Goal: Information Seeking & Learning: Learn about a topic

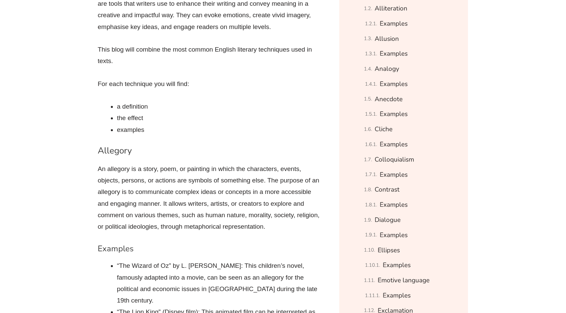
scroll to position [491, 0]
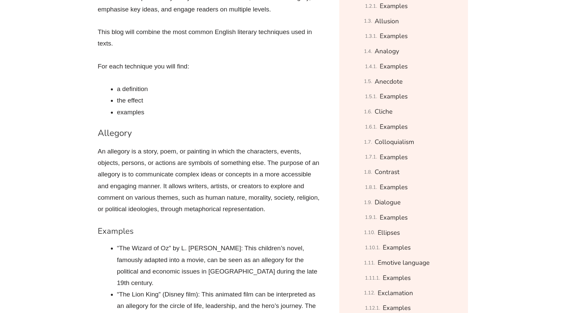
click at [149, 192] on p "An allegory is a story, poem, or painting in which the characters, events, obje…" at bounding box center [211, 179] width 226 height 69
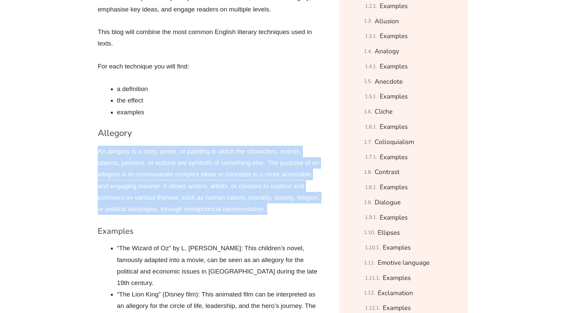
click at [149, 192] on p "An allegory is a story, poem, or painting in which the characters, events, obje…" at bounding box center [211, 179] width 226 height 69
click at [266, 166] on p "An allegory is a story, poem, or painting in which the characters, events, obje…" at bounding box center [211, 179] width 226 height 69
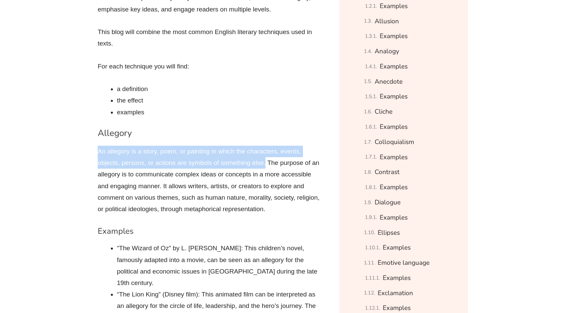
drag, startPoint x: 266, startPoint y: 166, endPoint x: 67, endPoint y: 144, distance: 200.3
copy p "An allegory is a story, poem, or painting in which the characters, events, obje…"
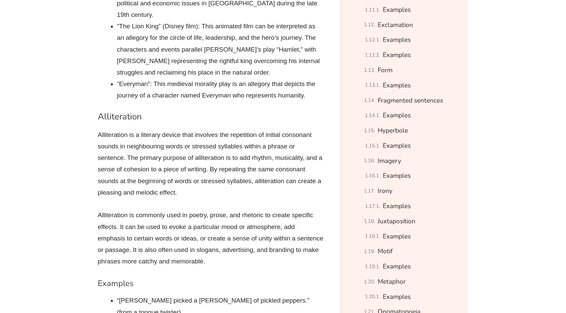
scroll to position [759, 0]
click at [159, 159] on p "Alliteration is a literary device that involves the repetition of initial conso…" at bounding box center [211, 162] width 226 height 69
click at [161, 240] on p "Alliteration is commonly used in poetry, prose, and rhetoric to create specific…" at bounding box center [211, 237] width 226 height 58
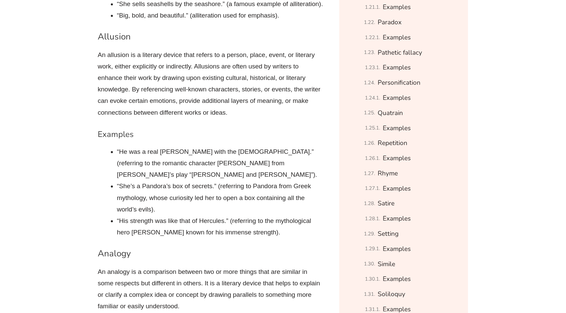
scroll to position [1079, 0]
drag, startPoint x: 94, startPoint y: 28, endPoint x: 148, endPoint y: 28, distance: 53.9
click at [148, 48] on p "An allusion is a literary device that refers to a person, place, event, or lite…" at bounding box center [211, 82] width 226 height 69
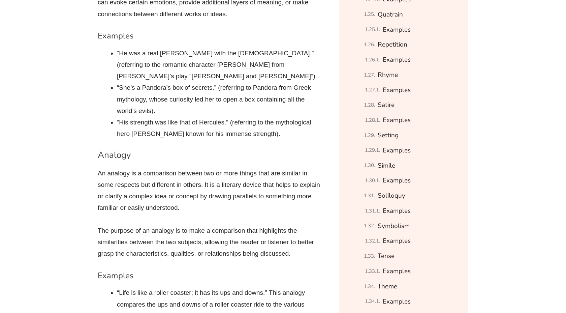
scroll to position [1185, 0]
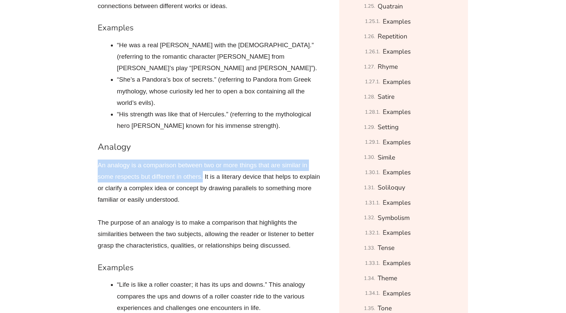
drag, startPoint x: 87, startPoint y: 125, endPoint x: 202, endPoint y: 142, distance: 116.1
copy p "An analogy is a comparison between two or more things that are similar in some …"
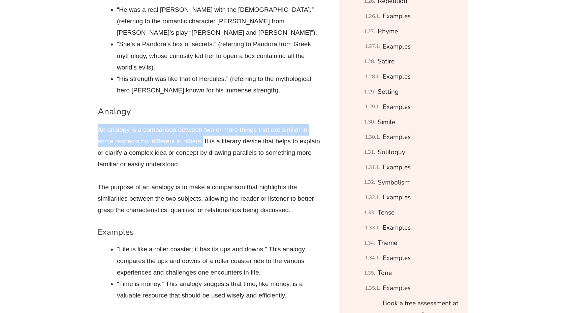
scroll to position [1226, 0]
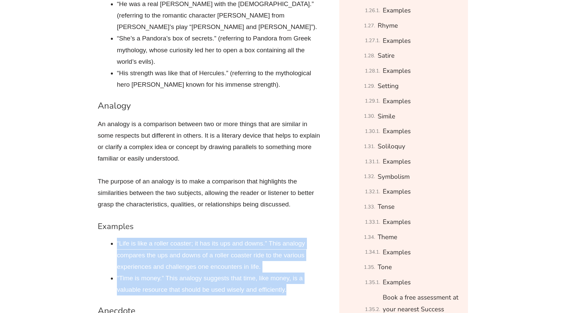
drag, startPoint x: 116, startPoint y: 208, endPoint x: 289, endPoint y: 258, distance: 179.5
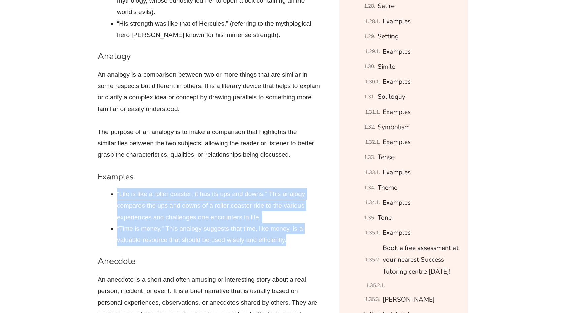
copy ul "“Life is like a roller coaster; it has its ups and downs.” This analogy compare…"
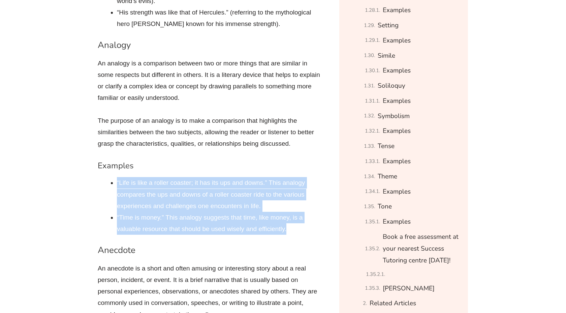
scroll to position [1288, 0]
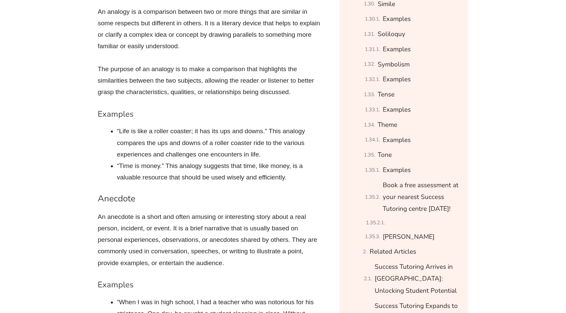
click at [160, 211] on p "An anecdote is a short and often amusing or interesting story about a real pers…" at bounding box center [211, 240] width 226 height 58
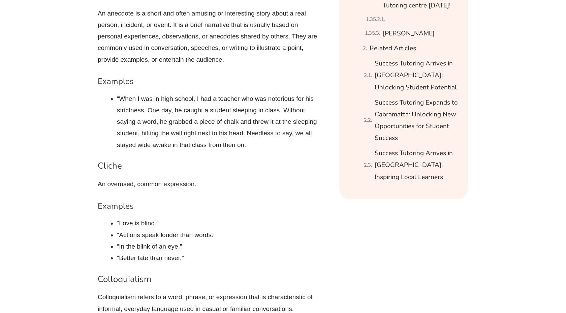
scroll to position [1546, 0]
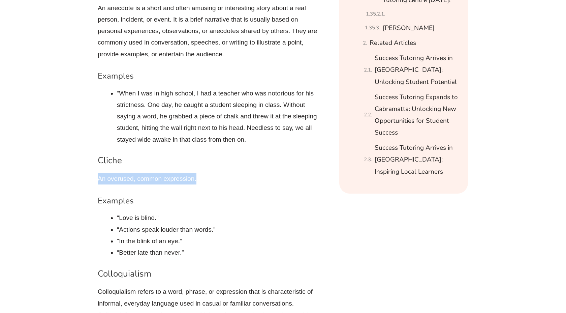
drag, startPoint x: 94, startPoint y: 145, endPoint x: 283, endPoint y: 141, distance: 189.3
copy p "An overused, common expression."
click at [181, 235] on li "“In the blink of an eye.”" at bounding box center [220, 240] width 206 height 11
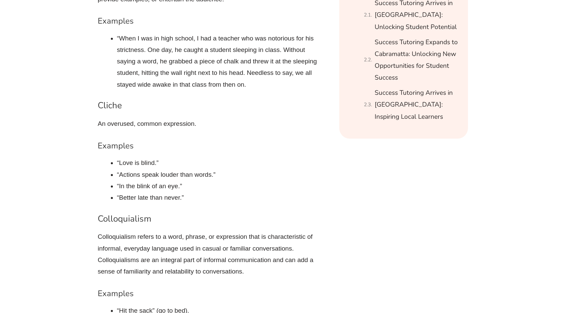
scroll to position [1602, 0]
drag, startPoint x: 98, startPoint y: 182, endPoint x: 179, endPoint y: 182, distance: 80.5
click at [179, 212] on h3 "Colloquialism" at bounding box center [211, 217] width 226 height 11
copy h3 "Colloquialism"
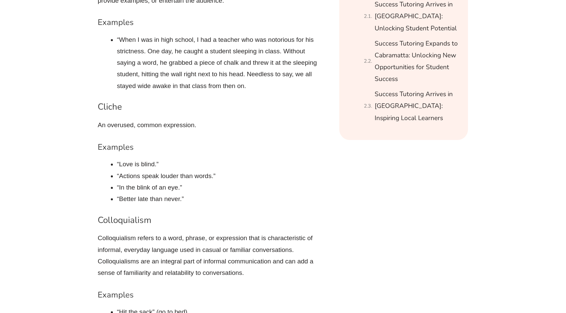
click at [100, 232] on p "Colloquialism refers to a word, phrase, or expression that is characteristic of…" at bounding box center [211, 255] width 226 height 46
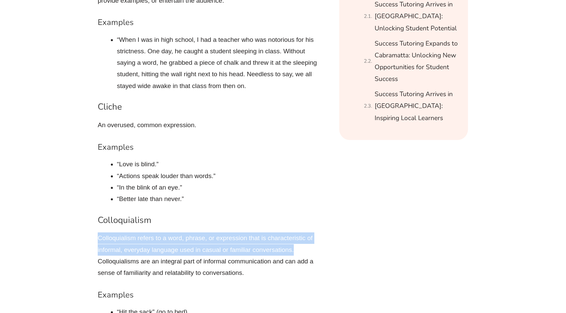
drag, startPoint x: 99, startPoint y: 205, endPoint x: 309, endPoint y: 218, distance: 210.9
click at [309, 232] on p "Colloquialism refers to a word, phrase, or expression that is characteristic of…" at bounding box center [211, 255] width 226 height 46
copy p "Colloquialism refers to a word, phrase, or expression that is characteristic of…"
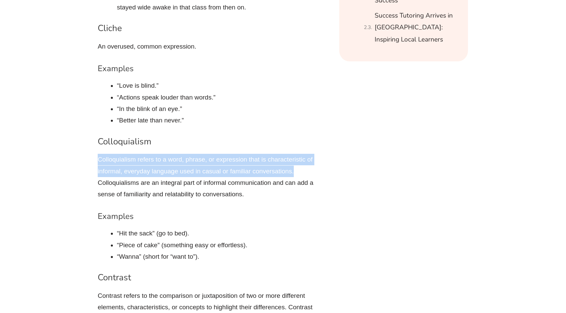
scroll to position [1679, 0]
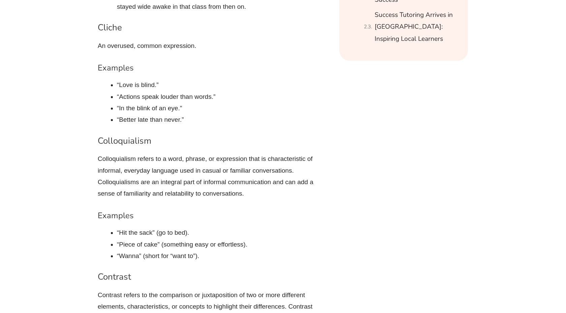
click at [182, 250] on li "“Wanna” (short for “want to”)." at bounding box center [220, 255] width 206 height 11
drag, startPoint x: 118, startPoint y: 198, endPoint x: 229, endPoint y: 198, distance: 111.1
click at [229, 227] on li "“Hit the sack” (go to bed)." at bounding box center [220, 232] width 206 height 11
copy li "“Hit the sack” (go to bed)."
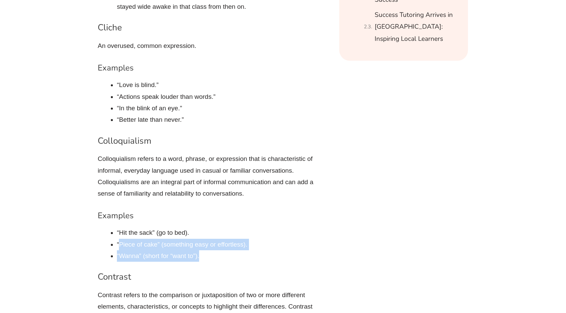
drag, startPoint x: 118, startPoint y: 207, endPoint x: 229, endPoint y: 223, distance: 112.2
click at [229, 227] on ul "“Hit the sack” (go to bed). “Piece of cake” (something easy or effortless). “Wa…" at bounding box center [220, 244] width 206 height 35
copy ul "Piece of cake” (something easy or effortless). “Wanna” (short for “want to”)."
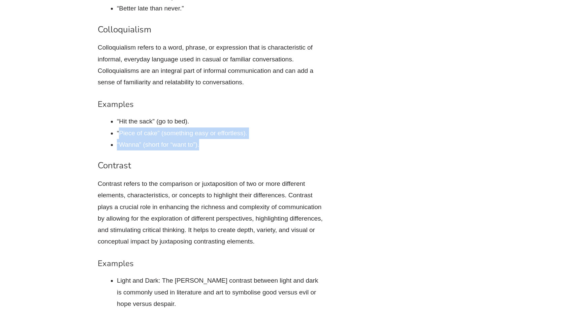
click at [186, 258] on h4 "Examples" at bounding box center [211, 263] width 226 height 10
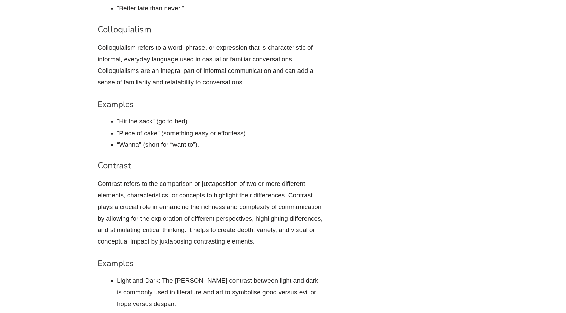
click at [186, 258] on h4 "Examples" at bounding box center [211, 263] width 226 height 10
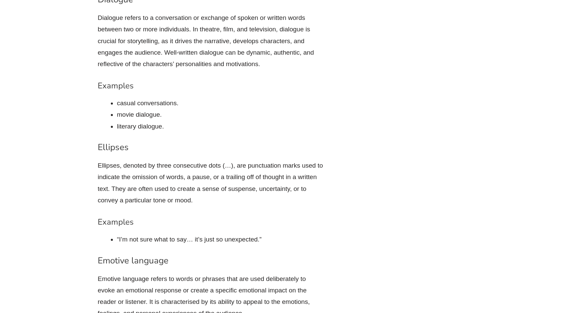
scroll to position [2162, 0]
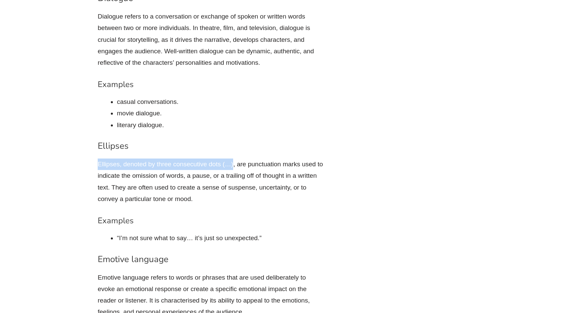
drag, startPoint x: 89, startPoint y: 121, endPoint x: 233, endPoint y: 134, distance: 145.1
copy p "Ellipses, denoted by three consecutive dots (…)"
drag, startPoint x: 236, startPoint y: 128, endPoint x: 238, endPoint y: 132, distance: 4.5
click at [238, 158] on p "Ellipses, denoted by three consecutive dots (…), are punctuation marks used to …" at bounding box center [211, 181] width 226 height 46
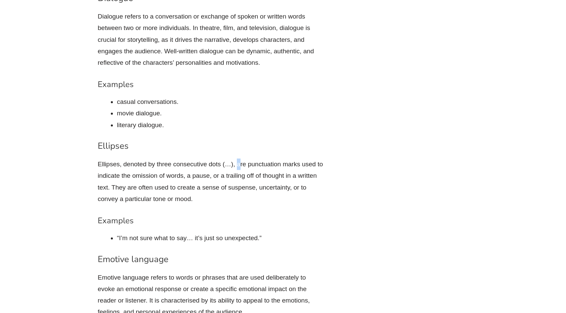
click at [238, 158] on p "Ellipses, denoted by three consecutive dots (…), are punctuation marks used to …" at bounding box center [211, 181] width 226 height 46
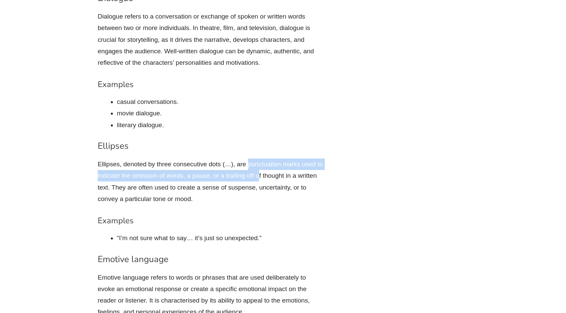
drag, startPoint x: 249, startPoint y: 129, endPoint x: 259, endPoint y: 139, distance: 14.5
click at [258, 158] on p "Ellipses, denoted by three consecutive dots (…), are punctuation marks used to …" at bounding box center [211, 181] width 226 height 46
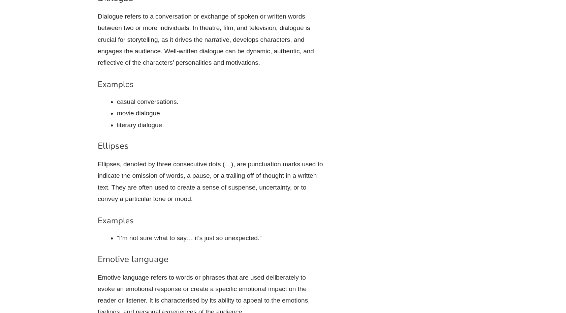
click at [273, 158] on p "Ellipses, denoted by three consecutive dots (…), are punctuation marks used to …" at bounding box center [211, 181] width 226 height 46
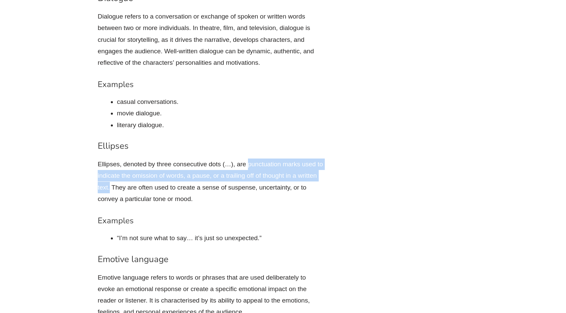
drag, startPoint x: 109, startPoint y: 155, endPoint x: 249, endPoint y: 132, distance: 142.4
click at [249, 158] on p "Ellipses, denoted by three consecutive dots (…), are punctuation marks used to …" at bounding box center [211, 181] width 226 height 46
copy p "punctuation marks used to indicate the omission of words, a pause, or a trailin…"
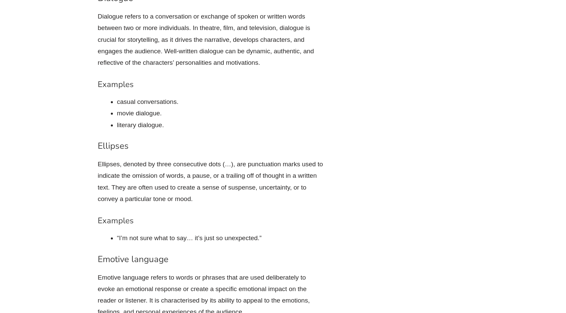
click at [112, 140] on h3 "Ellipses" at bounding box center [211, 145] width 226 height 11
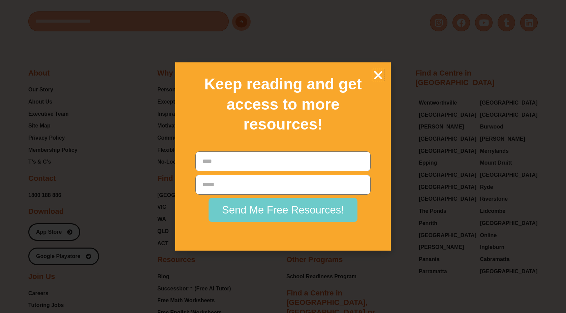
scroll to position [7628, 0]
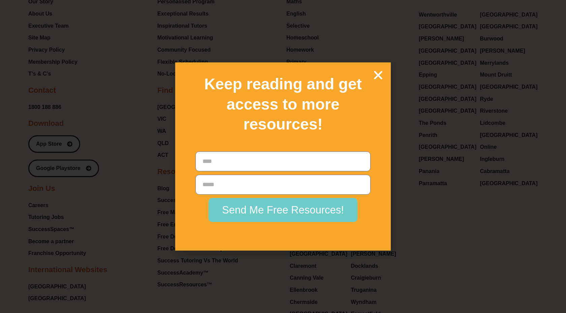
click at [379, 80] on div "Keep reading and get access to more resources!" at bounding box center [283, 104] width 209 height 77
click at [378, 71] on icon "Close" at bounding box center [378, 75] width 12 height 12
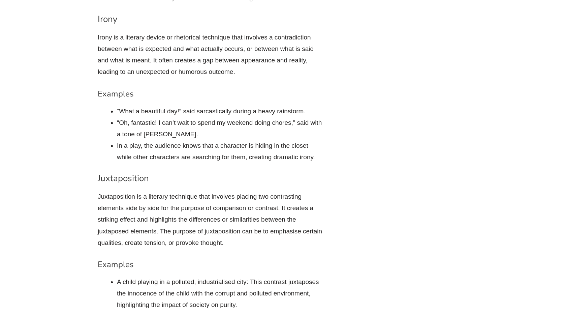
scroll to position [3434, 0]
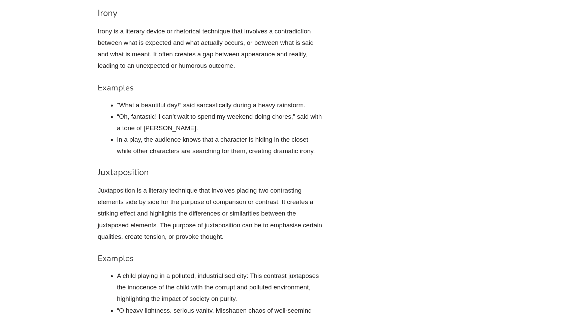
click at [132, 166] on h3 "Juxtaposition" at bounding box center [211, 171] width 226 height 11
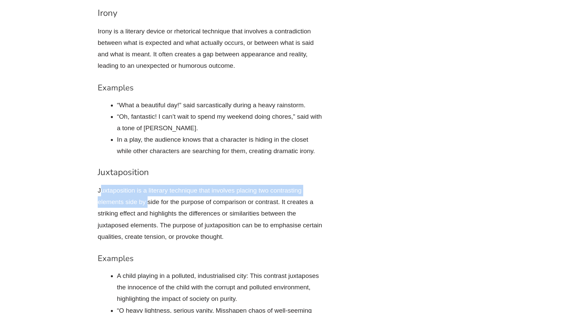
drag, startPoint x: 100, startPoint y: 159, endPoint x: 147, endPoint y: 164, distance: 47.4
click at [147, 185] on p "Juxtaposition is a literary technique that involves placing two contrasting ele…" at bounding box center [211, 214] width 226 height 58
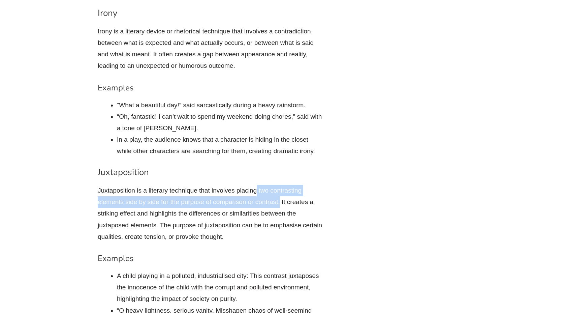
drag, startPoint x: 257, startPoint y: 157, endPoint x: 280, endPoint y: 166, distance: 24.5
click at [280, 185] on p "Juxtaposition is a literary technique that involves placing two contrasting ele…" at bounding box center [211, 214] width 226 height 58
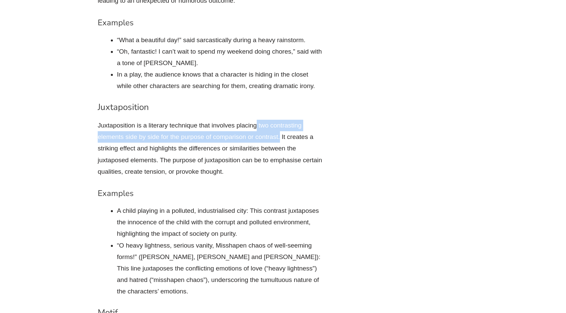
scroll to position [3499, 0]
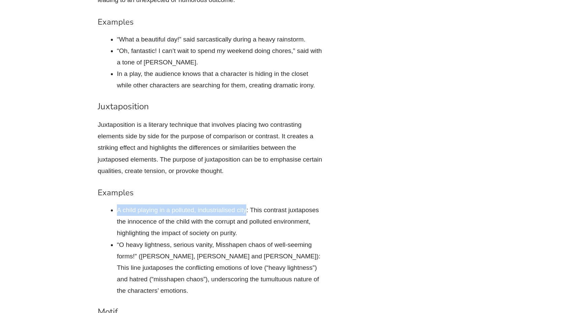
drag, startPoint x: 118, startPoint y: 176, endPoint x: 247, endPoint y: 180, distance: 129.1
click at [247, 204] on li "A child playing in a polluted, industrialised city: This contrast juxtaposes th…" at bounding box center [220, 221] width 206 height 35
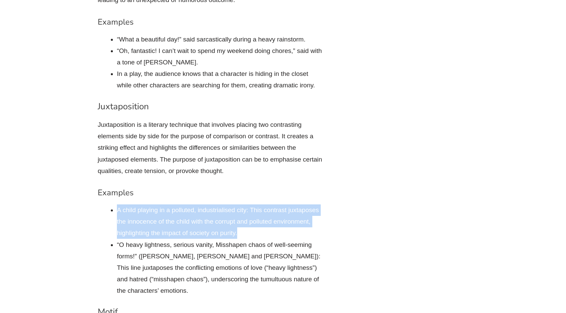
drag, startPoint x: 253, startPoint y: 193, endPoint x: 118, endPoint y: 178, distance: 135.3
click at [118, 204] on li "A child playing in a polluted, industrialised city: This contrast juxtaposes th…" at bounding box center [220, 221] width 206 height 35
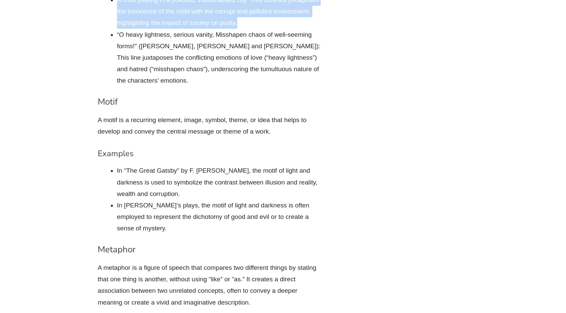
scroll to position [3710, 0]
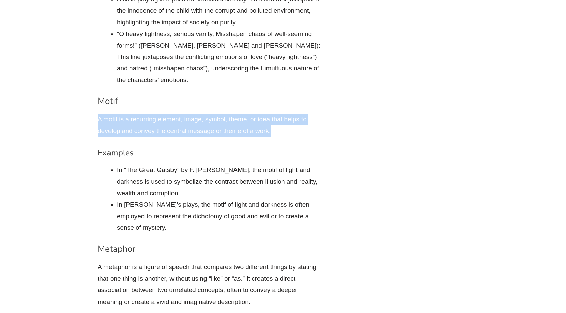
drag, startPoint x: 96, startPoint y: 82, endPoint x: 288, endPoint y: 96, distance: 192.2
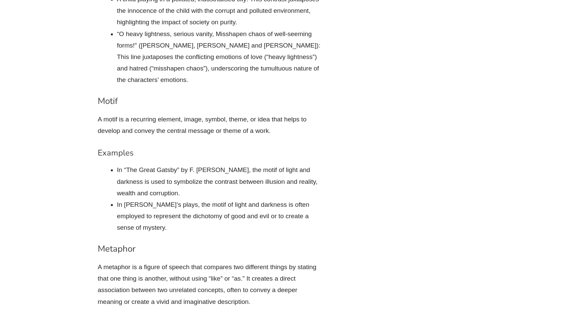
click at [108, 95] on h3 "Motif" at bounding box center [211, 100] width 226 height 11
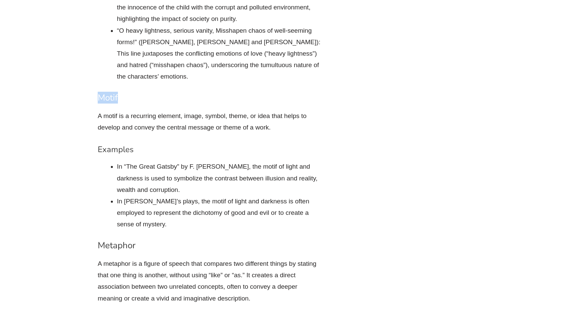
drag, startPoint x: 125, startPoint y: 130, endPoint x: 265, endPoint y: 152, distance: 141.5
click at [265, 161] on li "In “The Great Gatsby” by F. [PERSON_NAME], the motif of light and darkness is u…" at bounding box center [220, 178] width 206 height 35
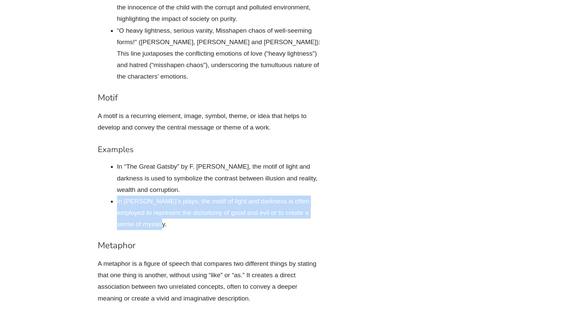
drag, startPoint x: 113, startPoint y: 168, endPoint x: 222, endPoint y: 193, distance: 111.5
click at [222, 195] on li "In [PERSON_NAME]’s plays, the motif of light and darkness is often employed to …" at bounding box center [220, 212] width 206 height 35
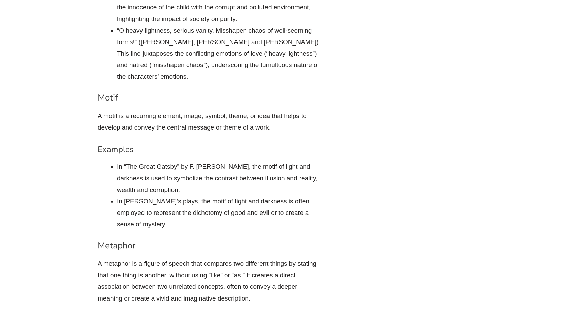
click at [230, 161] on li "In “The Great Gatsby” by F. [PERSON_NAME], the motif of light and darkness is u…" at bounding box center [220, 178] width 206 height 35
drag, startPoint x: 230, startPoint y: 152, endPoint x: 244, endPoint y: 129, distance: 27.0
click at [244, 161] on li "In “The Great Gatsby” by F. [PERSON_NAME], the motif of light and darkness is u…" at bounding box center [220, 178] width 206 height 35
drag, startPoint x: 253, startPoint y: 179, endPoint x: 246, endPoint y: 169, distance: 12.3
click at [253, 195] on li "In [PERSON_NAME]’s plays, the motif of light and darkness is often employed to …" at bounding box center [220, 212] width 206 height 35
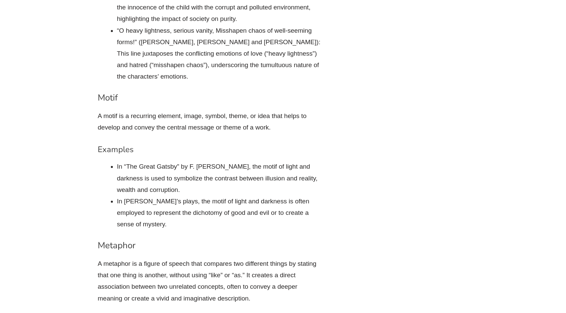
drag, startPoint x: 125, startPoint y: 131, endPoint x: 175, endPoint y: 145, distance: 52.5
click at [175, 161] on li "In “The Great Gatsby” by F. [PERSON_NAME], the motif of light and darkness is u…" at bounding box center [220, 178] width 206 height 35
drag, startPoint x: 186, startPoint y: 155, endPoint x: 108, endPoint y: 130, distance: 81.9
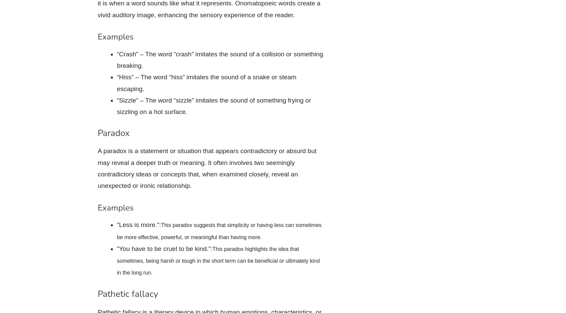
scroll to position [4157, 0]
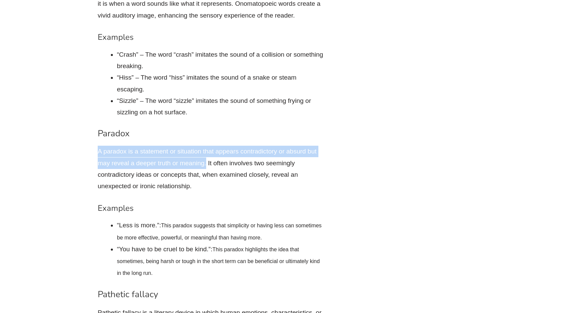
drag, startPoint x: 94, startPoint y: 114, endPoint x: 206, endPoint y: 130, distance: 112.9
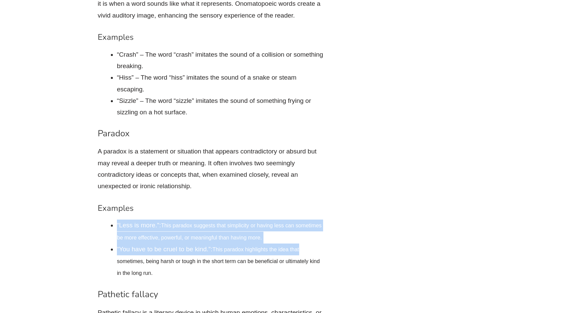
drag, startPoint x: 117, startPoint y: 191, endPoint x: 305, endPoint y: 208, distance: 189.1
click at [305, 219] on ul "“Less is more.”: This paradox suggests that simplicity or having less can somet…" at bounding box center [220, 248] width 206 height 59
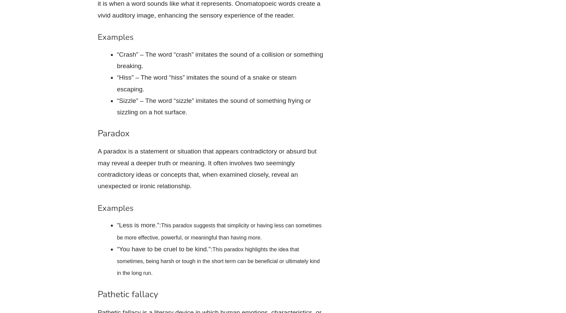
click at [304, 219] on li "“Less is more.”: This paradox suggests that simplicity or having less can somet…" at bounding box center [220, 231] width 206 height 24
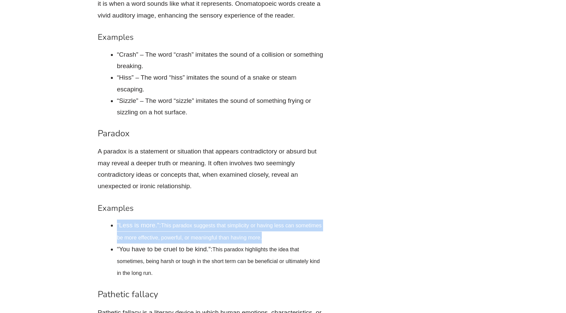
drag, startPoint x: 304, startPoint y: 204, endPoint x: 107, endPoint y: 190, distance: 198.2
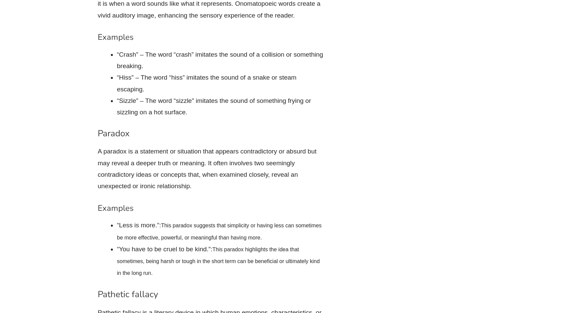
drag, startPoint x: 107, startPoint y: 190, endPoint x: 351, endPoint y: 234, distance: 247.9
drag, startPoint x: 348, startPoint y: 237, endPoint x: 124, endPoint y: 212, distance: 225.8
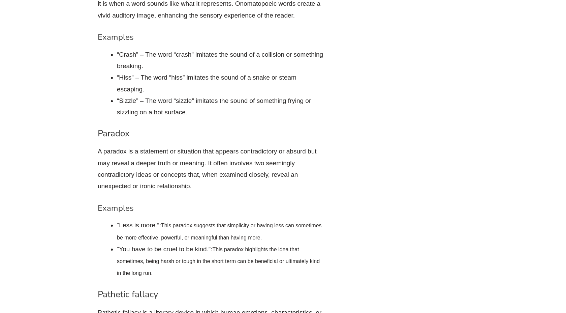
click at [124, 243] on li "“You have to be cruel to be kind.”: This paradox highlights the idea that somet…" at bounding box center [220, 261] width 206 height 36
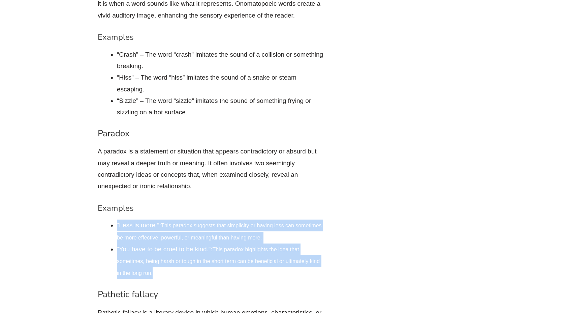
drag, startPoint x: 116, startPoint y: 190, endPoint x: 176, endPoint y: 234, distance: 74.9
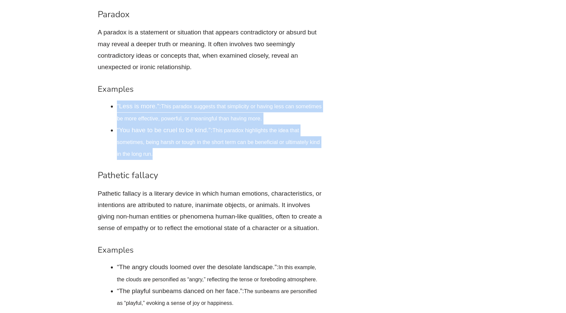
scroll to position [4282, 0]
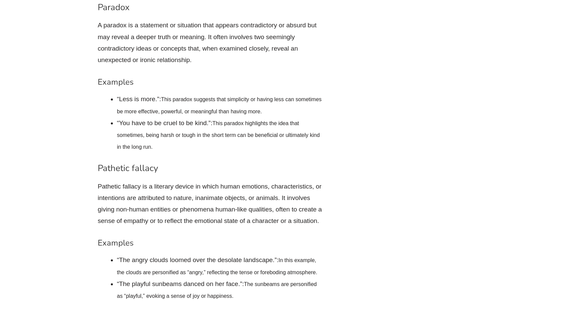
click at [191, 181] on p "Pathetic fallacy is a literary device in which human emotions, characteristics,…" at bounding box center [211, 204] width 226 height 46
click at [122, 181] on p "Pathetic fallacy is a literary device in which human emotions, characteristics,…" at bounding box center [211, 204] width 226 height 46
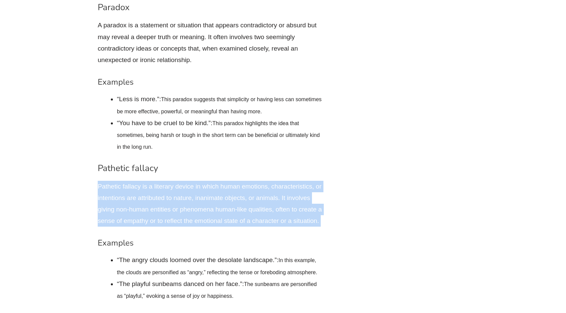
click at [122, 181] on p "Pathetic fallacy is a literary device in which human emotions, characteristics,…" at bounding box center [211, 204] width 226 height 46
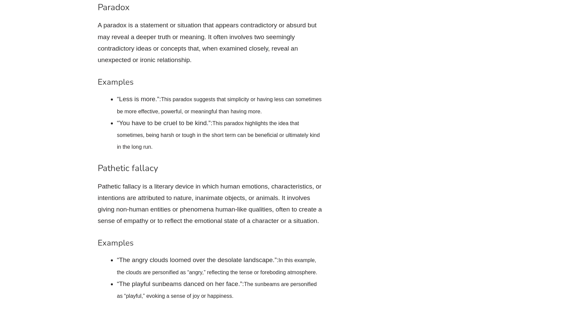
click at [125, 181] on p "Pathetic fallacy is a literary device in which human emotions, characteristics,…" at bounding box center [211, 204] width 226 height 46
drag, startPoint x: 114, startPoint y: 224, endPoint x: 227, endPoint y: 224, distance: 113.2
click at [222, 254] on li "“The angry clouds loomed over the desolate landscape.”: In this example, the cl…" at bounding box center [220, 266] width 206 height 24
click at [227, 254] on li "“The angry clouds loomed over the desolate landscape.”: In this example, the cl…" at bounding box center [220, 266] width 206 height 24
click at [263, 254] on li "“The angry clouds loomed over the desolate landscape.”: In this example, the cl…" at bounding box center [220, 266] width 206 height 24
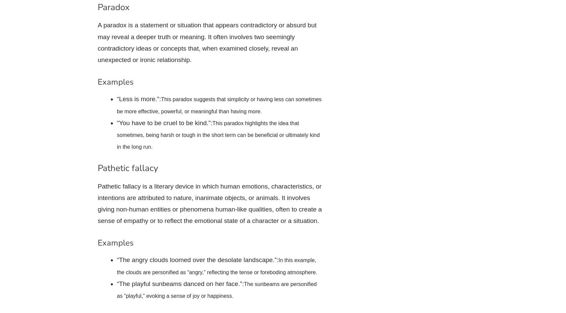
click at [186, 187] on p "Pathetic fallacy is a literary device in which human emotions, characteristics,…" at bounding box center [211, 204] width 226 height 46
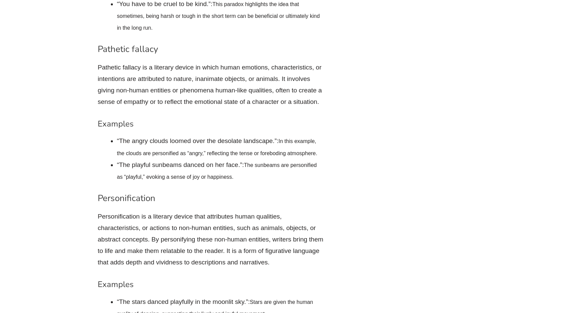
click at [186, 211] on p "Personification is a literary device that attributes human qualities, character…" at bounding box center [211, 240] width 226 height 58
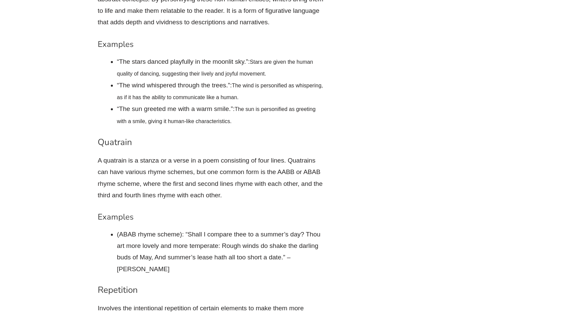
scroll to position [4651, 0]
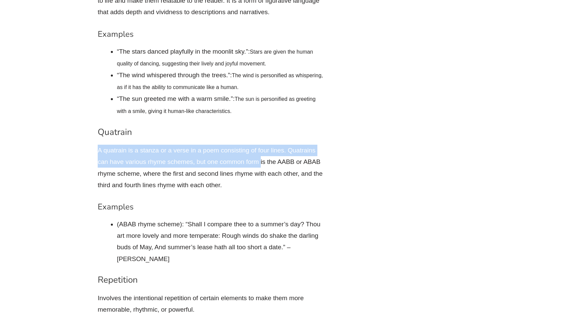
drag, startPoint x: 92, startPoint y: 112, endPoint x: 260, endPoint y: 123, distance: 167.8
click at [259, 144] on p "A quatrain is a stanza or a verse in a poem consisting of four lines. Quatrains…" at bounding box center [211, 167] width 226 height 46
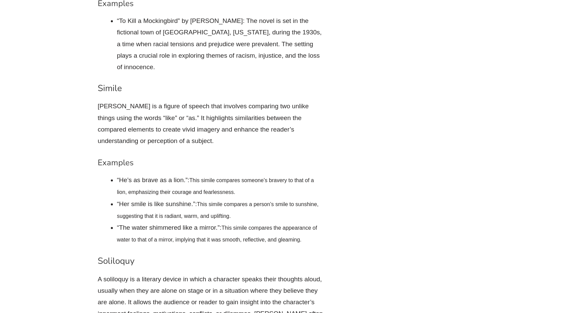
scroll to position [5443, 0]
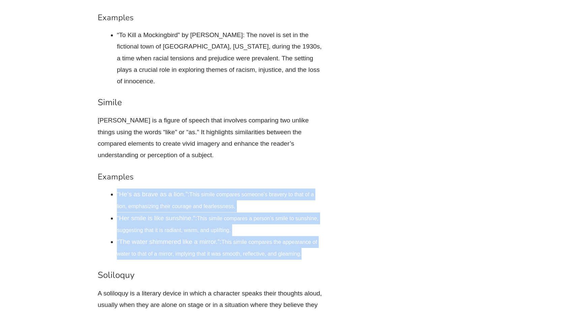
drag, startPoint x: 114, startPoint y: 148, endPoint x: 317, endPoint y: 206, distance: 211.7
click at [317, 206] on ul "“He’s as brave as a lion.”: This simile compares someone’s bravery to that of a…" at bounding box center [220, 223] width 206 height 71
click at [278, 239] on span "This simile compares the appearance of water to that of a mirror, implying that…" at bounding box center [217, 248] width 200 height 18
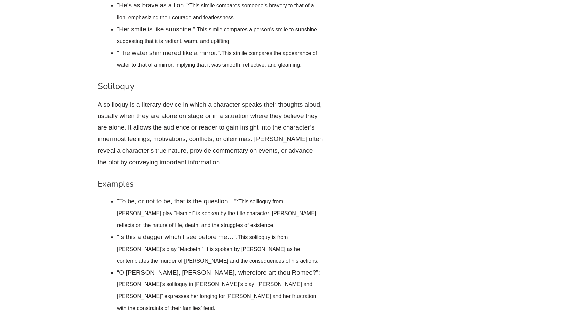
scroll to position [5649, 0]
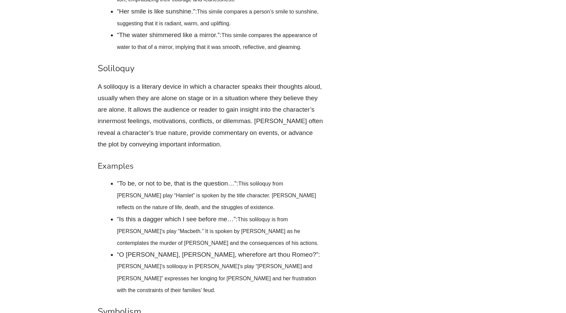
click at [119, 63] on h3 "Soliloquy" at bounding box center [211, 68] width 226 height 11
click at [188, 161] on h4 "Examples" at bounding box center [211, 166] width 226 height 10
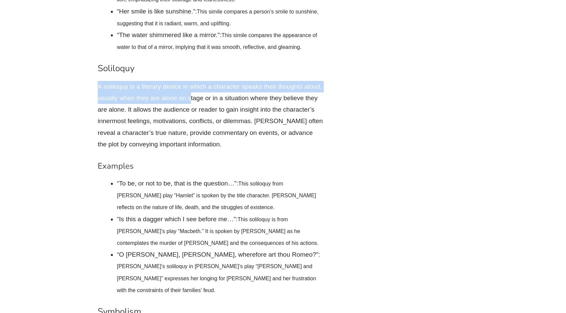
drag, startPoint x: 88, startPoint y: 40, endPoint x: 193, endPoint y: 52, distance: 106.4
click at [193, 81] on p "A soliloquy is a literary device in which a character speaks their thoughts alo…" at bounding box center [211, 115] width 226 height 69
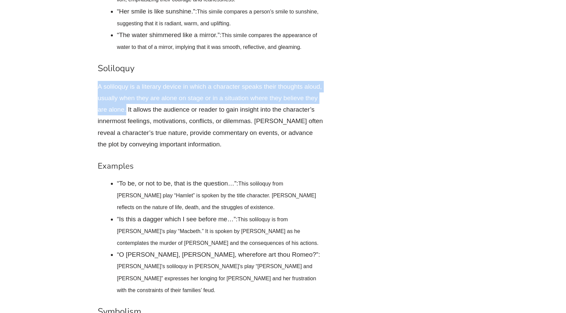
drag, startPoint x: 126, startPoint y: 63, endPoint x: 87, endPoint y: 45, distance: 42.5
drag, startPoint x: 112, startPoint y: 133, endPoint x: 258, endPoint y: 159, distance: 148.0
click at [258, 177] on li "“To be, or not to be, that is the question…”: This soliloquy from [PERSON_NAME]…" at bounding box center [220, 195] width 206 height 36
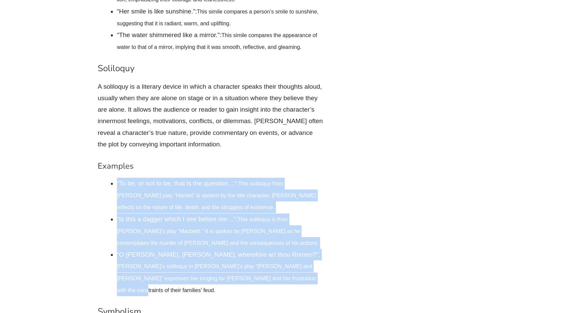
drag, startPoint x: 115, startPoint y: 140, endPoint x: 262, endPoint y: 231, distance: 172.6
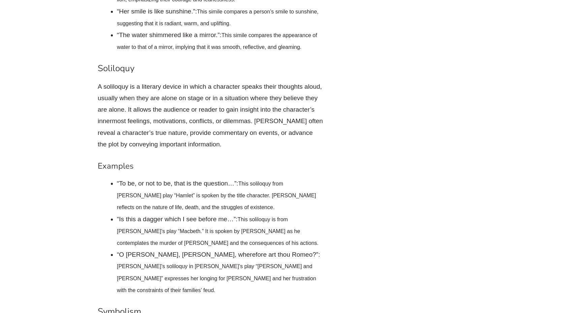
click at [235, 181] on span "This soliloquy from [PERSON_NAME] play “Hamlet” is spoken by the title characte…" at bounding box center [216, 195] width 199 height 29
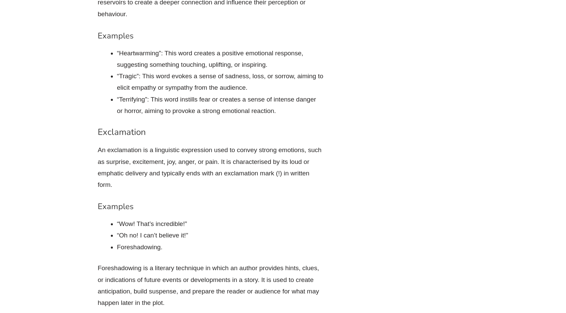
scroll to position [2523, 0]
